Goal: Find specific page/section: Find specific page/section

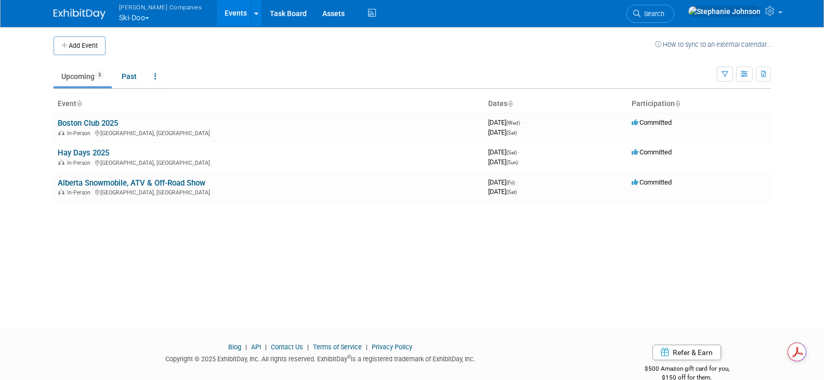
click at [148, 17] on span "button" at bounding box center [147, 18] width 4 height 2
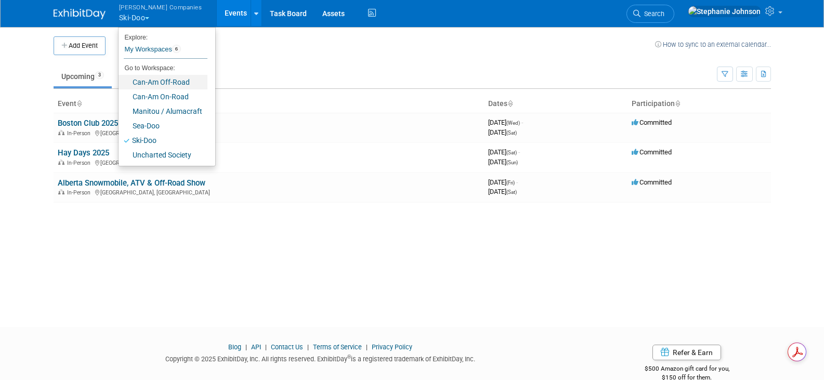
click at [163, 81] on link "Can-Am Off-Road" at bounding box center [163, 82] width 89 height 15
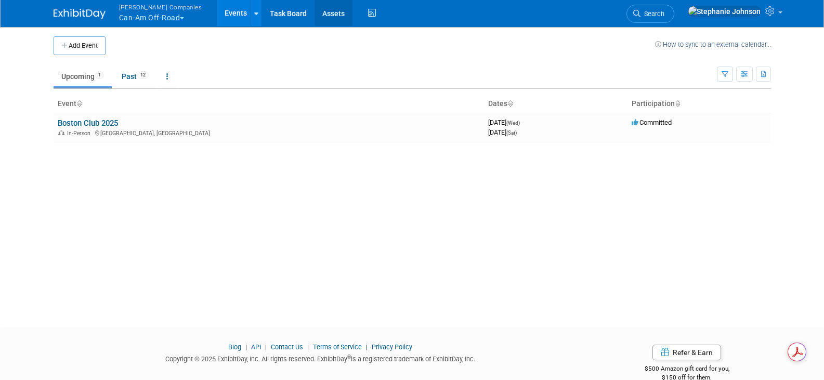
click at [315, 11] on link "Assets" at bounding box center [334, 13] width 38 height 26
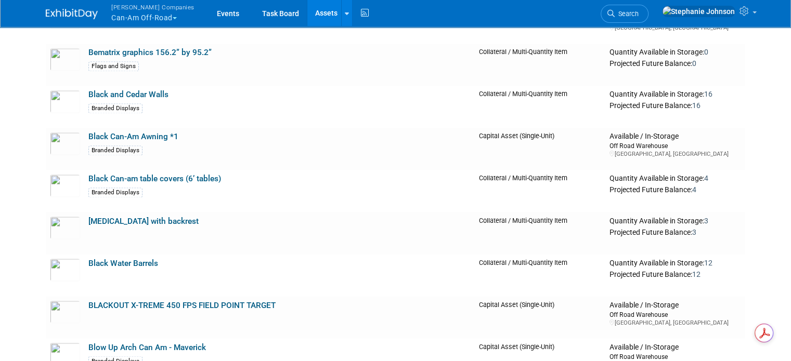
scroll to position [1820, 0]
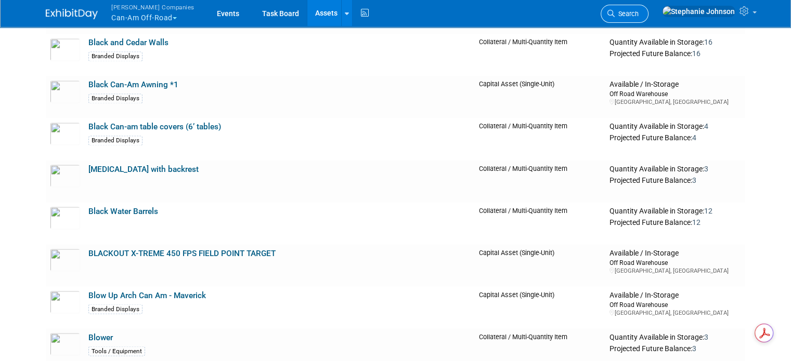
click at [639, 12] on span "Search" at bounding box center [627, 14] width 24 height 8
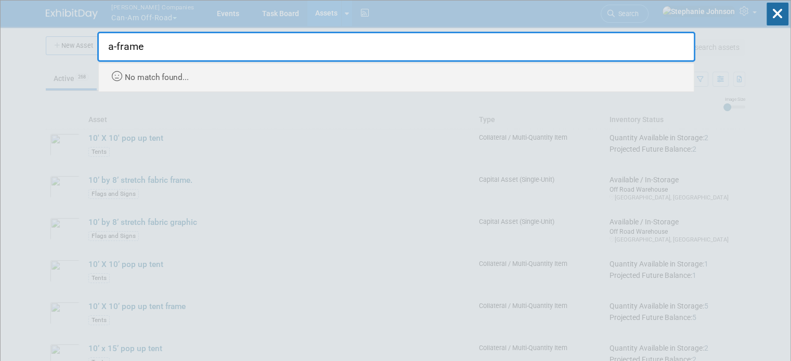
type input "a-frame"
